Goal: Task Accomplishment & Management: Manage account settings

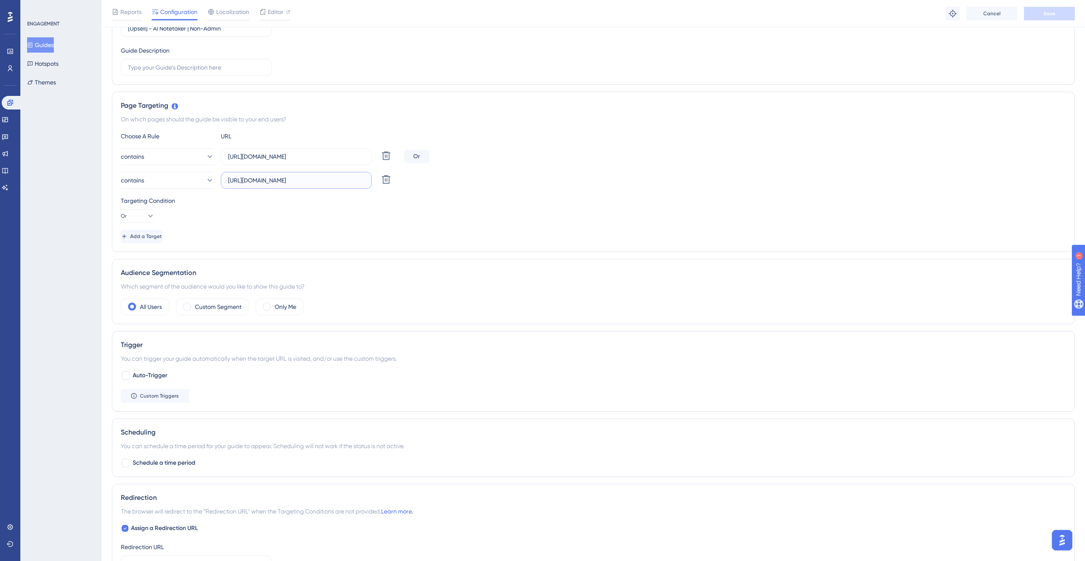
click at [301, 184] on input "[URL][DOMAIN_NAME]" at bounding box center [296, 180] width 137 height 9
drag, startPoint x: 330, startPoint y: 179, endPoint x: 439, endPoint y: 179, distance: 108.5
click at [439, 179] on div "contains [URL][DOMAIN_NAME] Delete" at bounding box center [594, 180] width 946 height 17
click at [348, 177] on input "[URL][DOMAIN_NAME]" at bounding box center [296, 180] width 137 height 9
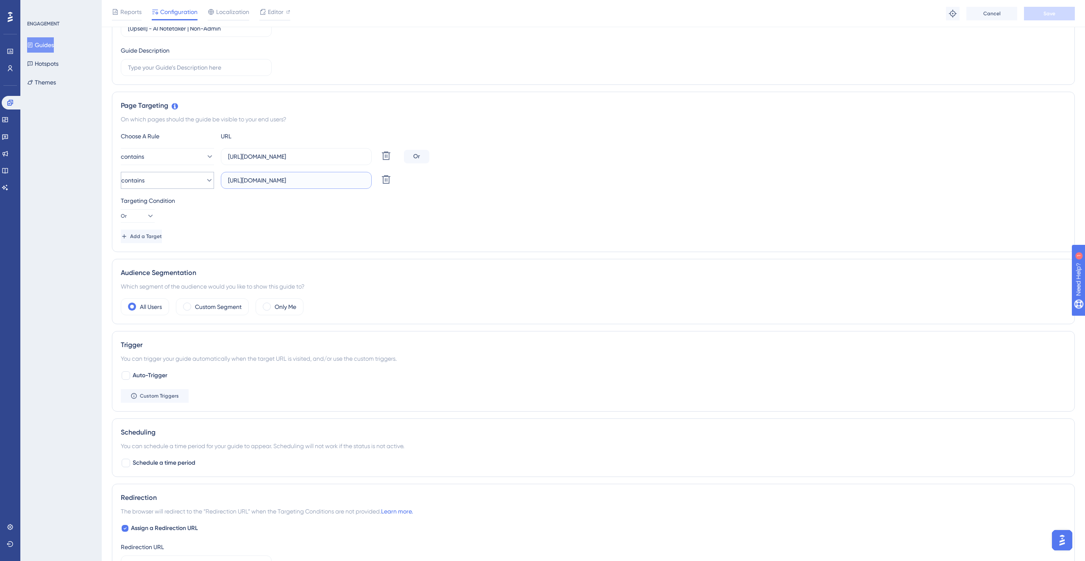
scroll to position [0, 0]
drag, startPoint x: 328, startPoint y: 180, endPoint x: 283, endPoint y: 179, distance: 45.0
click at [283, 179] on input "[URL][DOMAIN_NAME]" at bounding box center [296, 180] width 137 height 9
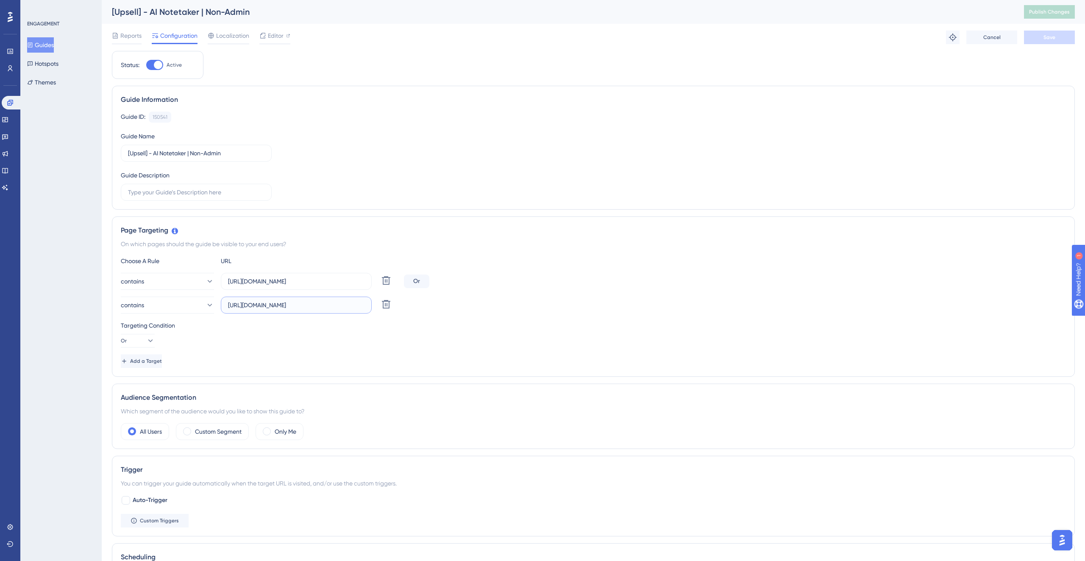
click at [306, 309] on input "[URL][DOMAIN_NAME]" at bounding box center [296, 304] width 137 height 9
click at [306, 308] on input "[URL][DOMAIN_NAME]" at bounding box center [296, 304] width 137 height 9
drag, startPoint x: 311, startPoint y: 305, endPoint x: 417, endPoint y: 305, distance: 106.0
click at [417, 305] on div "contains [URL][DOMAIN_NAME] Delete" at bounding box center [594, 304] width 946 height 17
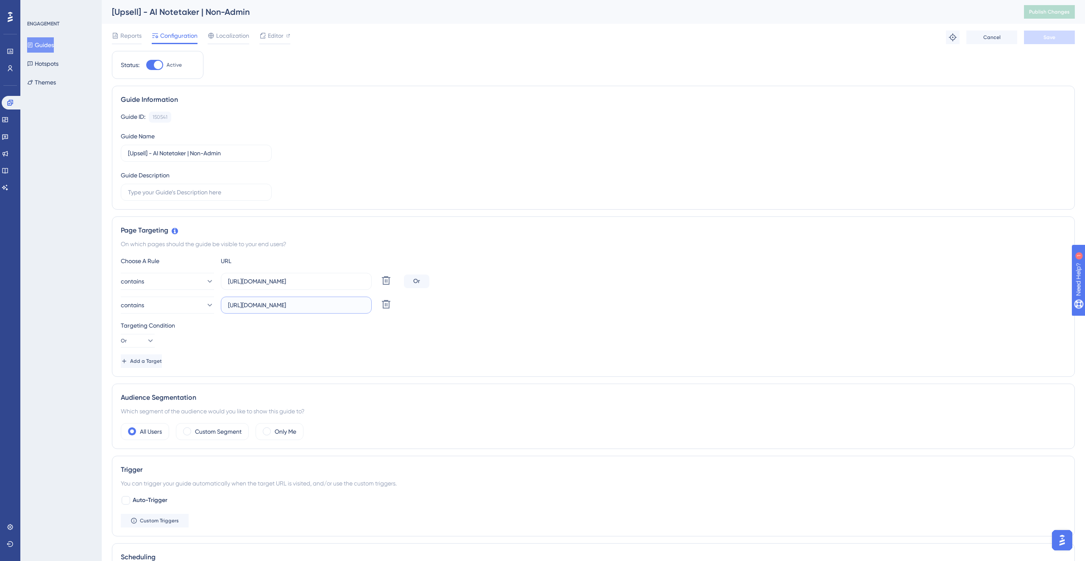
click at [340, 306] on input "[URL][DOMAIN_NAME]" at bounding box center [296, 304] width 137 height 9
click at [45, 41] on button "Guides" at bounding box center [40, 44] width 27 height 15
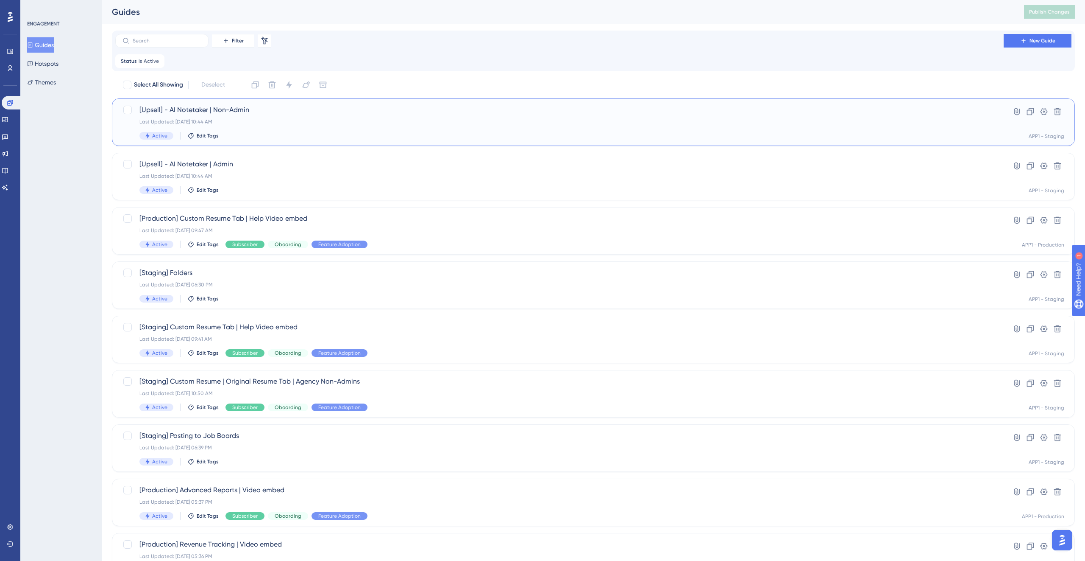
click at [299, 126] on div "[Upsell] - AI Notetaker | Non-Admin Last Updated: [DATE] 10:44 AM Active Edit T…" at bounding box center [560, 122] width 840 height 35
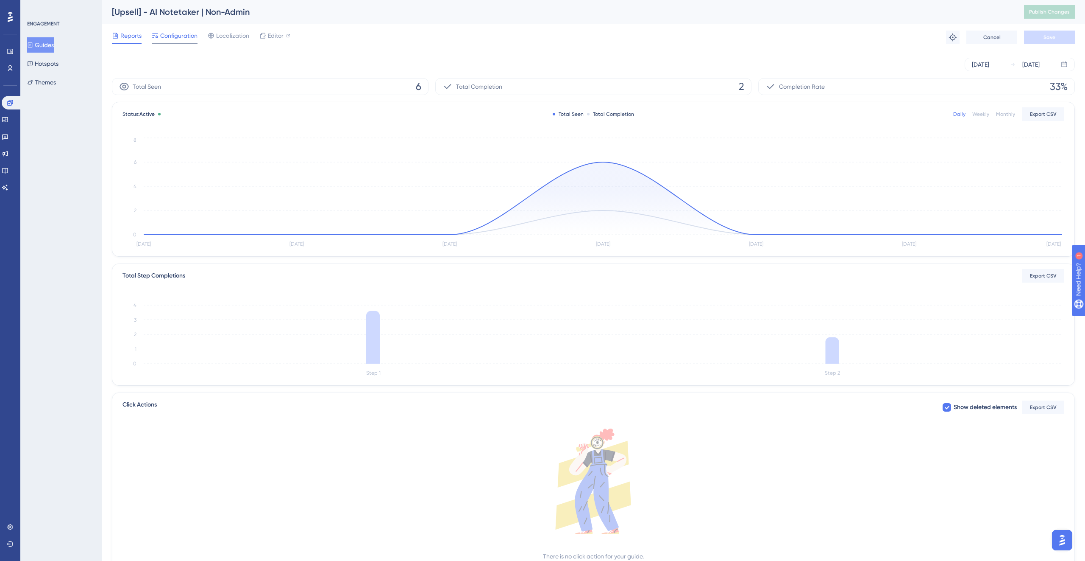
click at [178, 39] on span "Configuration" at bounding box center [178, 36] width 37 height 10
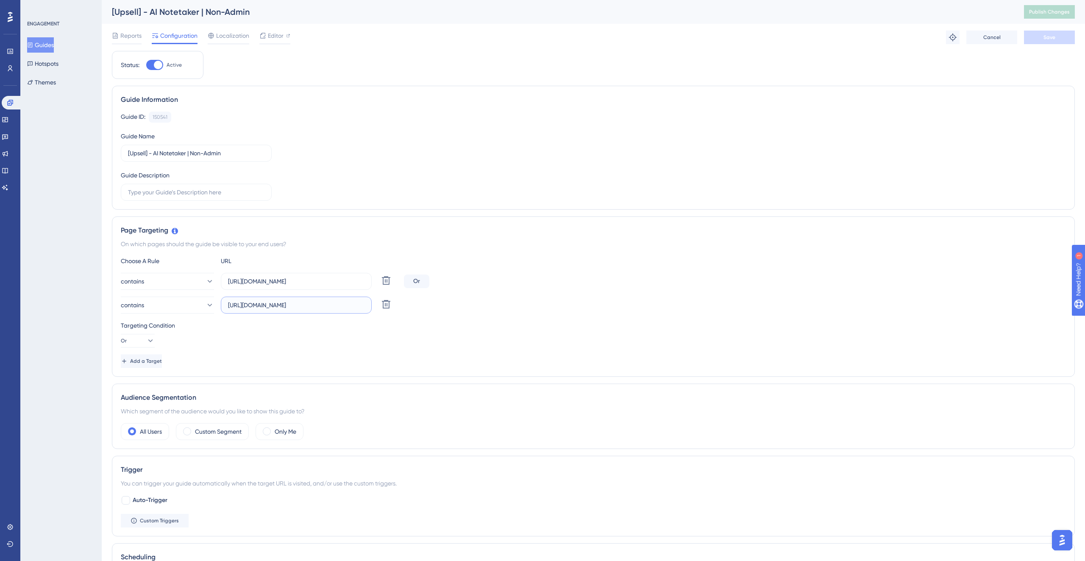
scroll to position [0, 64]
drag, startPoint x: 294, startPoint y: 307, endPoint x: 245, endPoint y: 304, distance: 49.3
click at [245, 304] on input "[URL][DOMAIN_NAME]" at bounding box center [296, 304] width 137 height 9
click at [270, 304] on input "[URL][DOMAIN_NAME]" at bounding box center [296, 304] width 137 height 9
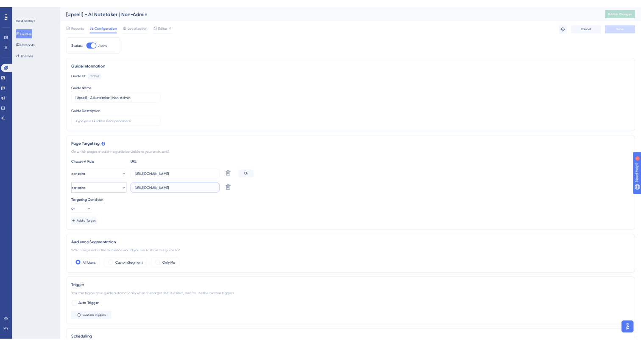
scroll to position [0, 0]
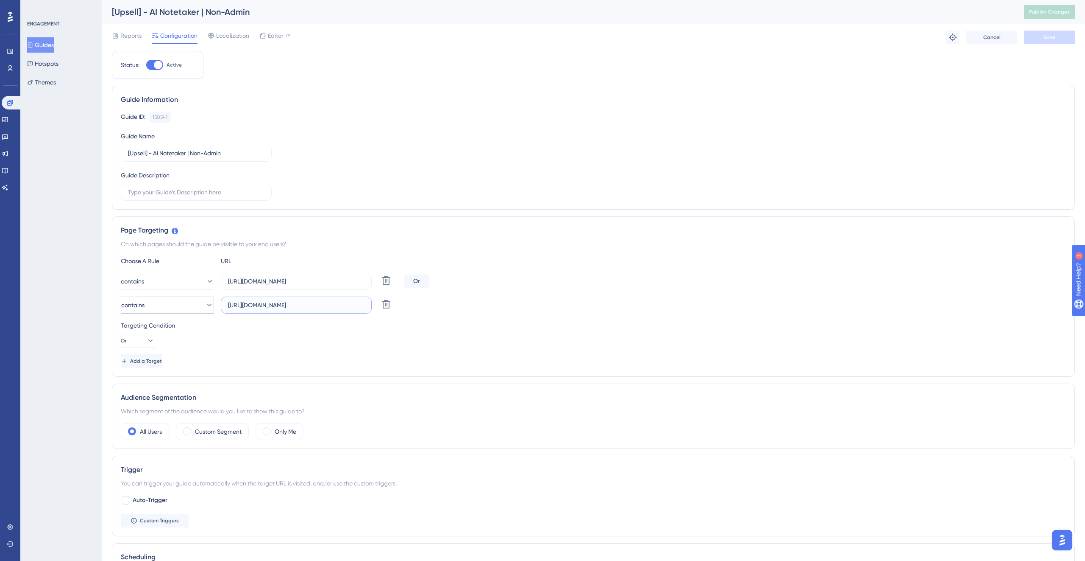
drag, startPoint x: 287, startPoint y: 304, endPoint x: 122, endPoint y: 304, distance: 165.4
click at [122, 304] on div "contains [URL][DOMAIN_NAME] Delete" at bounding box center [261, 304] width 280 height 17
click at [276, 300] on input "[URL][DOMAIN_NAME]" at bounding box center [296, 304] width 137 height 9
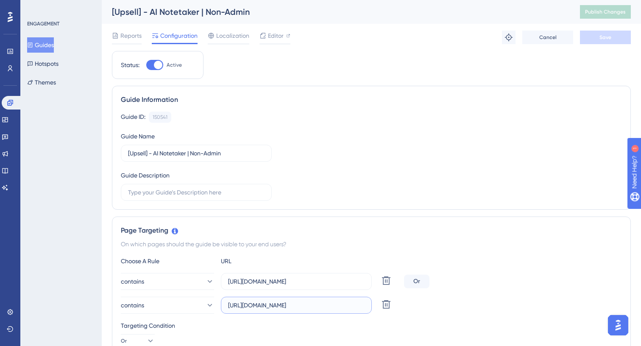
scroll to position [0, 64]
drag, startPoint x: 331, startPoint y: 306, endPoint x: 430, endPoint y: 306, distance: 98.8
click at [430, 306] on div "contains [URL][DOMAIN_NAME] Delete" at bounding box center [371, 304] width 501 height 17
click at [338, 304] on input "[URL][DOMAIN_NAME]" at bounding box center [296, 304] width 137 height 9
drag, startPoint x: 329, startPoint y: 305, endPoint x: 382, endPoint y: 303, distance: 52.6
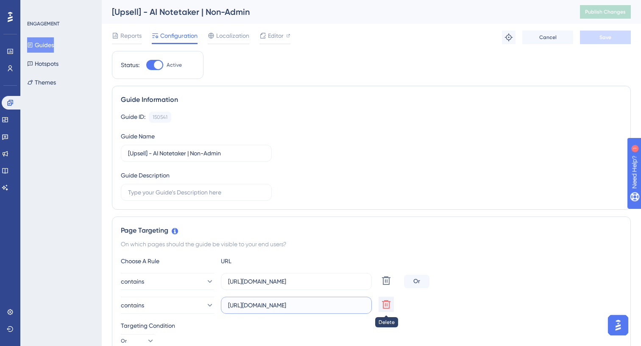
click at [382, 303] on div "contains [URL][DOMAIN_NAME] Delete" at bounding box center [261, 304] width 280 height 17
type input "[URL][DOMAIN_NAME]"
click at [608, 38] on span "Save" at bounding box center [606, 37] width 12 height 7
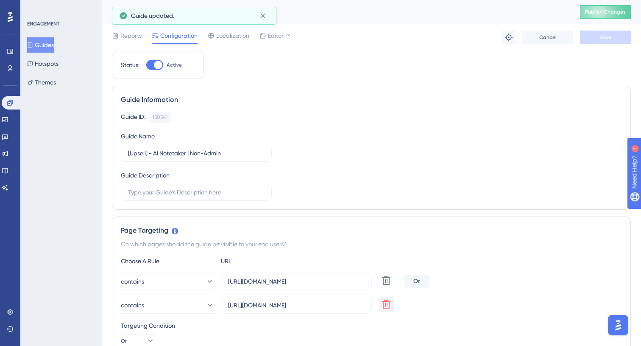
click at [40, 46] on button "Guides" at bounding box center [40, 44] width 27 height 15
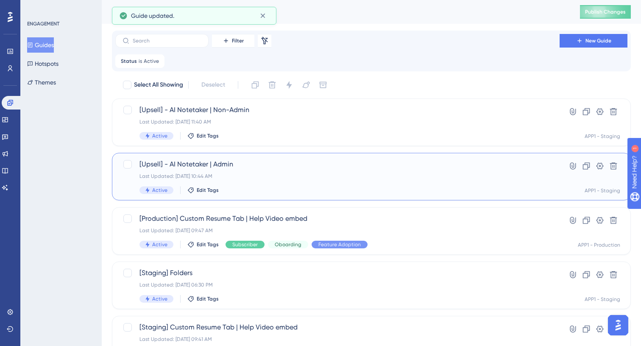
click at [282, 166] on span "[Upsell] - AI Notetaker | Admin" at bounding box center [338, 164] width 396 height 10
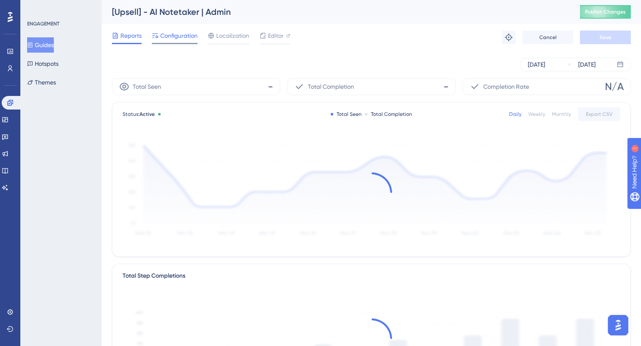
click at [178, 40] on span "Configuration" at bounding box center [178, 36] width 37 height 10
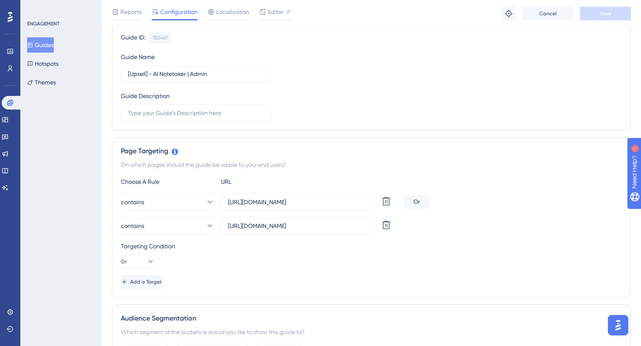
scroll to position [89, 0]
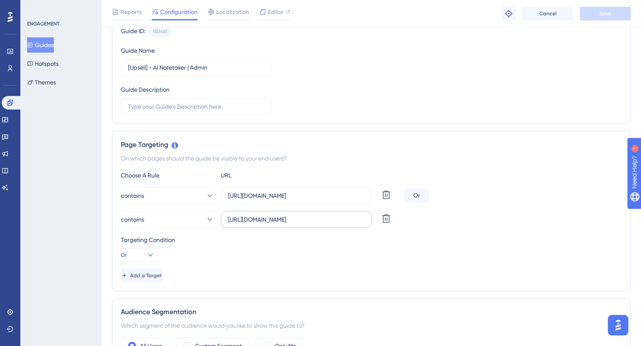
drag, startPoint x: 337, startPoint y: 224, endPoint x: 350, endPoint y: 226, distance: 12.9
click at [350, 226] on label "[URL][DOMAIN_NAME]" at bounding box center [296, 219] width 151 height 17
click at [350, 224] on input "[URL][DOMAIN_NAME]" at bounding box center [296, 219] width 137 height 9
click at [329, 219] on input "[URL][DOMAIN_NAME]" at bounding box center [296, 219] width 137 height 9
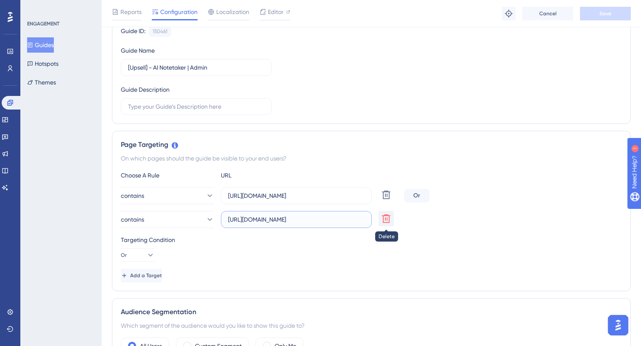
drag, startPoint x: 331, startPoint y: 220, endPoint x: 393, endPoint y: 218, distance: 62.4
click at [393, 218] on div "contains [URL][DOMAIN_NAME] Delete" at bounding box center [261, 219] width 280 height 17
click at [594, 12] on button "Save" at bounding box center [605, 14] width 51 height 14
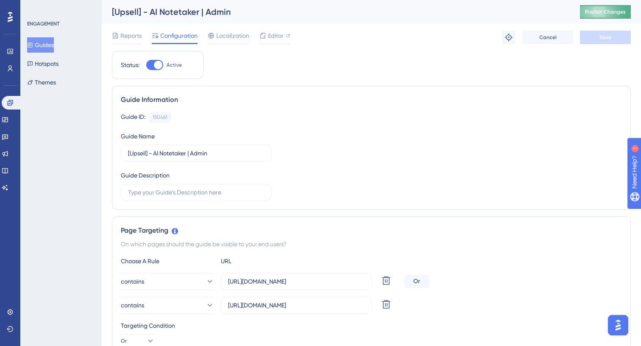
click at [610, 10] on button "Publish Changes" at bounding box center [605, 12] width 51 height 14
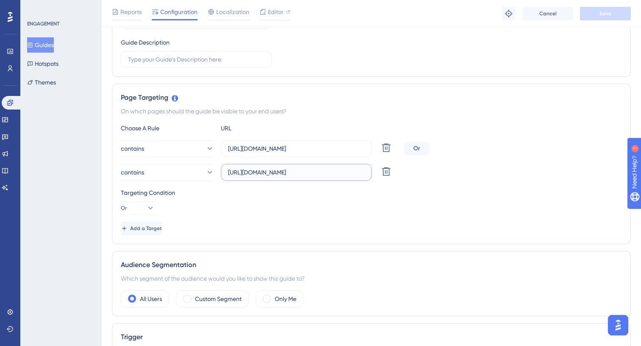
scroll to position [0, 30]
drag, startPoint x: 251, startPoint y: 173, endPoint x: 419, endPoint y: 178, distance: 167.6
click at [419, 178] on div "contains [URL][DOMAIN_NAME] Delete" at bounding box center [371, 172] width 501 height 17
click at [363, 170] on input "[URL][DOMAIN_NAME]" at bounding box center [296, 171] width 137 height 9
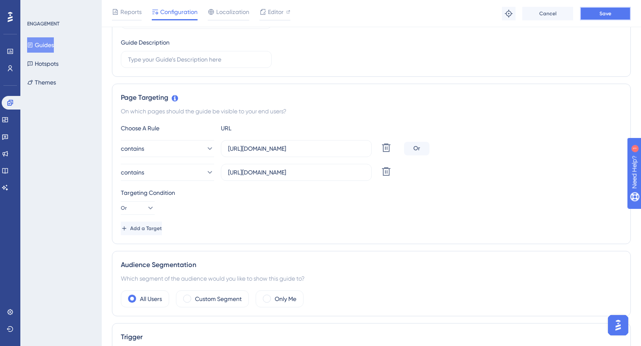
click at [605, 14] on span "Save" at bounding box center [606, 13] width 12 height 7
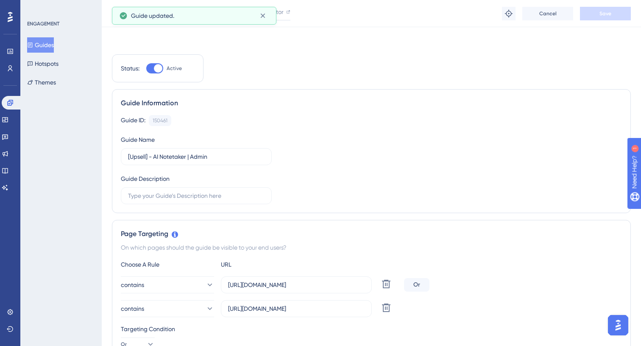
scroll to position [74, 0]
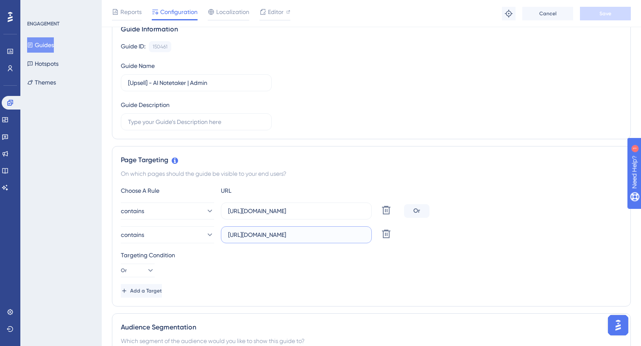
click at [343, 231] on input "[URL][DOMAIN_NAME]" at bounding box center [296, 234] width 137 height 9
click at [343, 236] on input "[URL][DOMAIN_NAME]" at bounding box center [296, 234] width 137 height 9
click at [345, 240] on label "[URL][DOMAIN_NAME]" at bounding box center [296, 234] width 151 height 17
click at [345, 239] on input "[URL][DOMAIN_NAME]" at bounding box center [296, 234] width 137 height 9
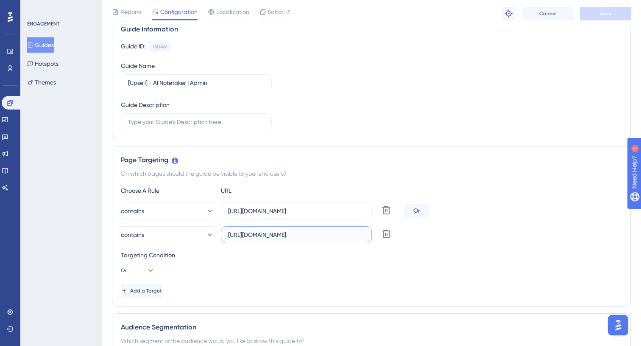
scroll to position [0, 64]
click at [332, 235] on input "[URL][DOMAIN_NAME]" at bounding box center [296, 234] width 137 height 9
drag, startPoint x: 330, startPoint y: 236, endPoint x: 368, endPoint y: 237, distance: 38.2
click at [368, 237] on label "[URL][DOMAIN_NAME]" at bounding box center [296, 234] width 151 height 17
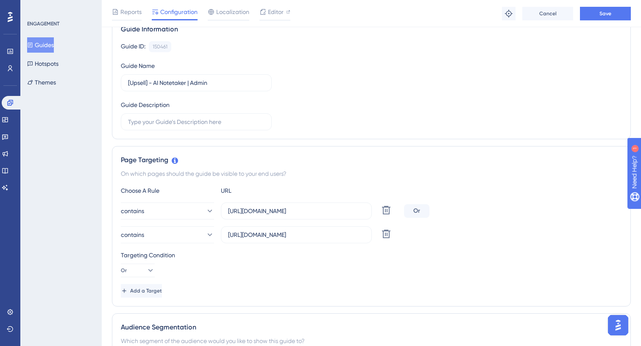
click at [607, 20] on div "Reports Configuration Localization Editor Troubleshoot Cancel Save" at bounding box center [371, 13] width 539 height 27
click at [357, 237] on input "[URL][DOMAIN_NAME]" at bounding box center [296, 234] width 137 height 9
type input "[URL][DOMAIN_NAME]"
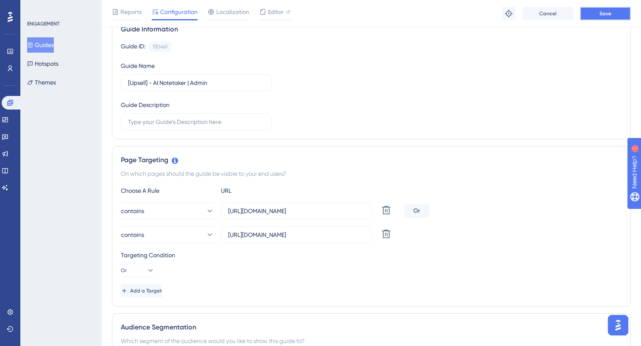
click at [596, 14] on button "Save" at bounding box center [605, 14] width 51 height 14
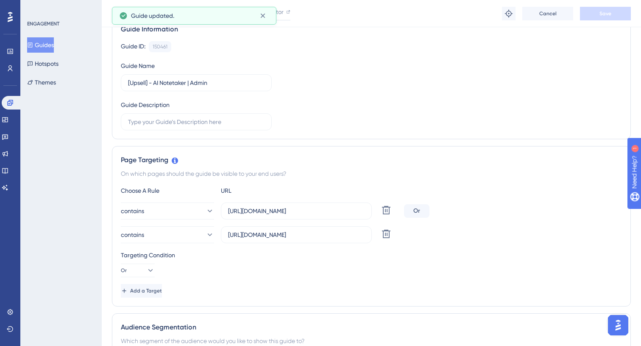
scroll to position [0, 0]
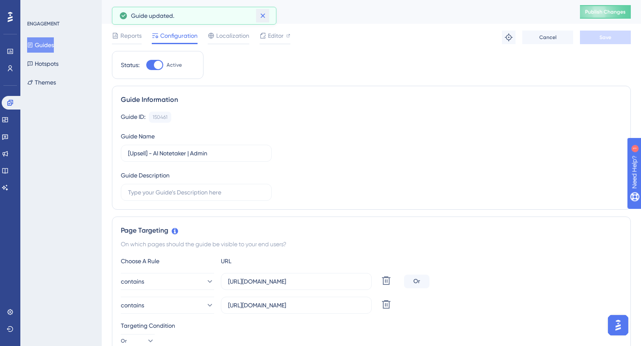
click at [261, 19] on icon at bounding box center [263, 15] width 8 height 8
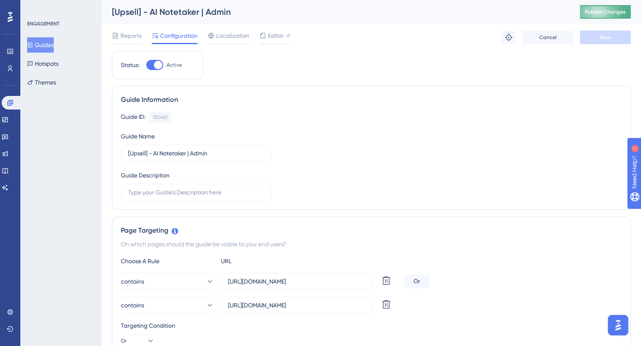
click at [604, 17] on button "Publish Changes" at bounding box center [605, 12] width 51 height 14
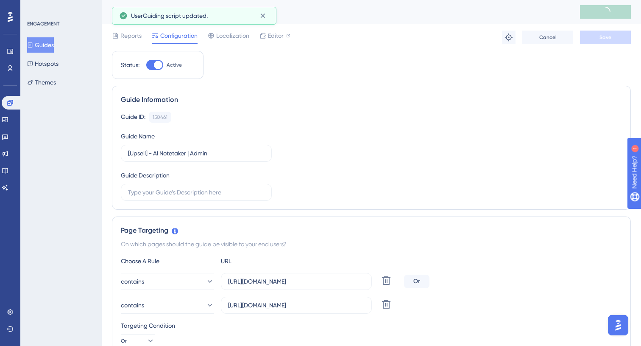
click at [43, 45] on button "Guides" at bounding box center [40, 44] width 27 height 15
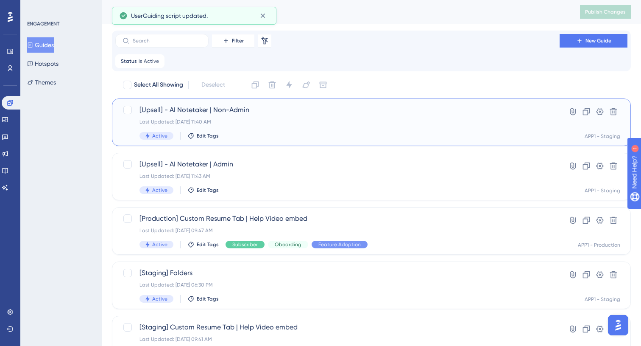
click at [272, 126] on div "[Upsell] - AI Notetaker | Non-Admin Last Updated: [DATE] 11:40 AM Active Edit T…" at bounding box center [338, 122] width 396 height 35
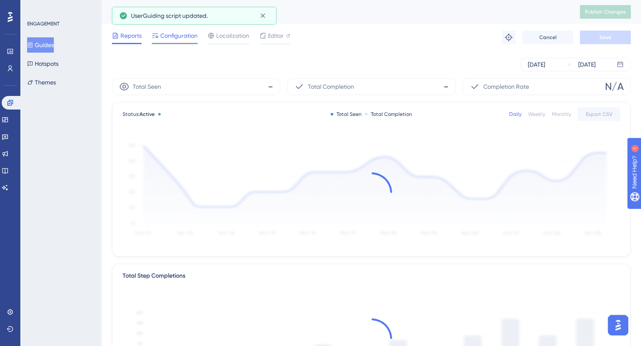
click at [167, 36] on span "Configuration" at bounding box center [178, 36] width 37 height 10
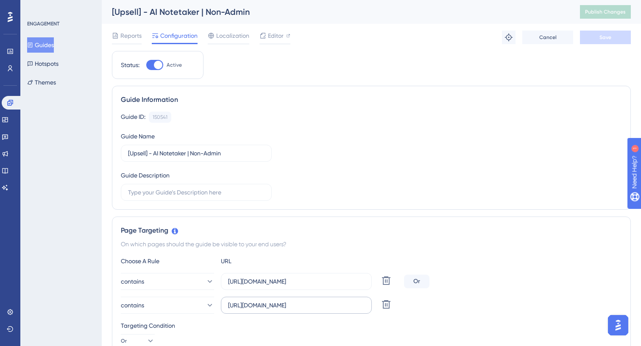
click at [343, 297] on label "[URL][DOMAIN_NAME]" at bounding box center [296, 304] width 151 height 17
click at [343, 300] on input "[URL][DOMAIN_NAME]" at bounding box center [296, 304] width 137 height 9
type input "[URL][DOMAIN_NAME]"
click at [589, 42] on button "Save" at bounding box center [605, 38] width 51 height 14
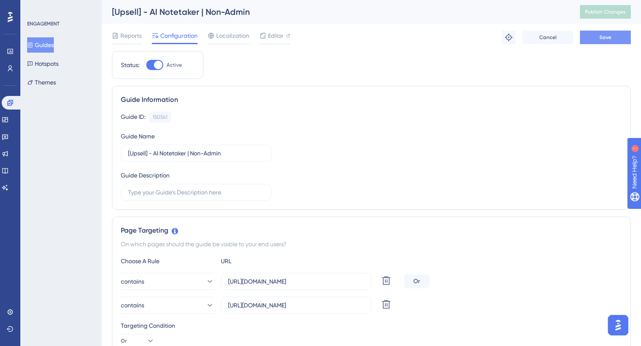
scroll to position [0, 0]
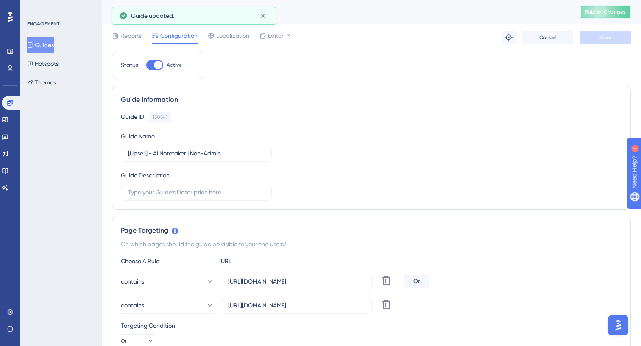
click at [597, 15] on span "Publish Changes" at bounding box center [605, 11] width 41 height 7
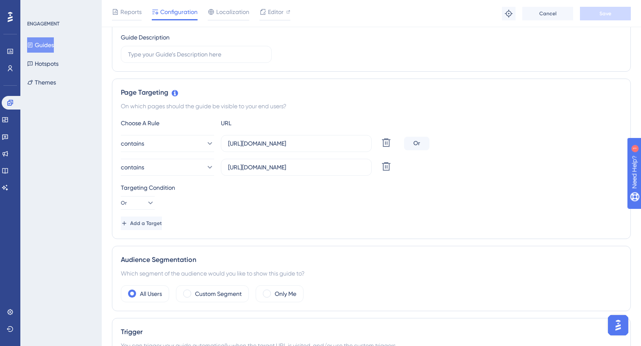
scroll to position [163, 0]
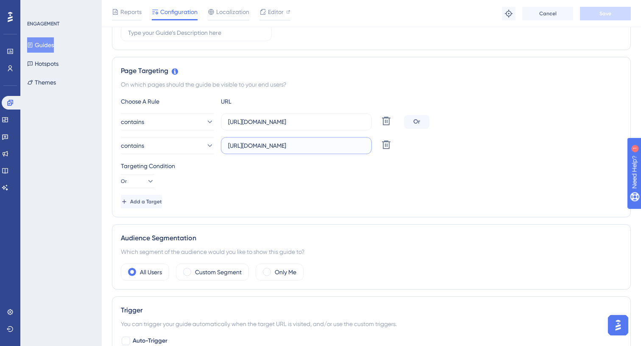
drag, startPoint x: 299, startPoint y: 147, endPoint x: 349, endPoint y: 151, distance: 49.8
click at [349, 151] on label "[URL][DOMAIN_NAME]" at bounding box center [296, 145] width 151 height 17
click at [349, 150] on input "[URL][DOMAIN_NAME]" at bounding box center [296, 145] width 137 height 9
click at [348, 145] on input "[URL][DOMAIN_NAME]" at bounding box center [296, 145] width 137 height 9
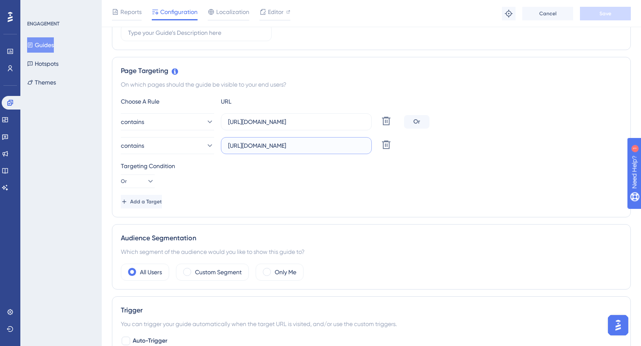
click at [348, 145] on input "[URL][DOMAIN_NAME]" at bounding box center [296, 145] width 137 height 9
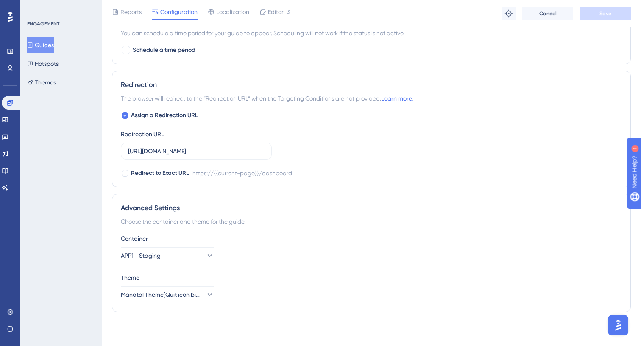
scroll to position [326, 0]
